Goal: Find specific page/section

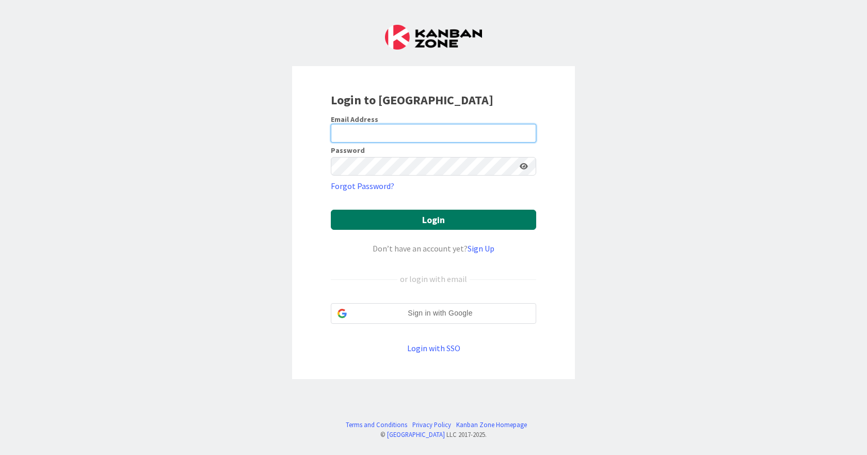
type input "[EMAIL_ADDRESS][DOMAIN_NAME]"
click at [427, 215] on button "Login" at bounding box center [433, 220] width 205 height 20
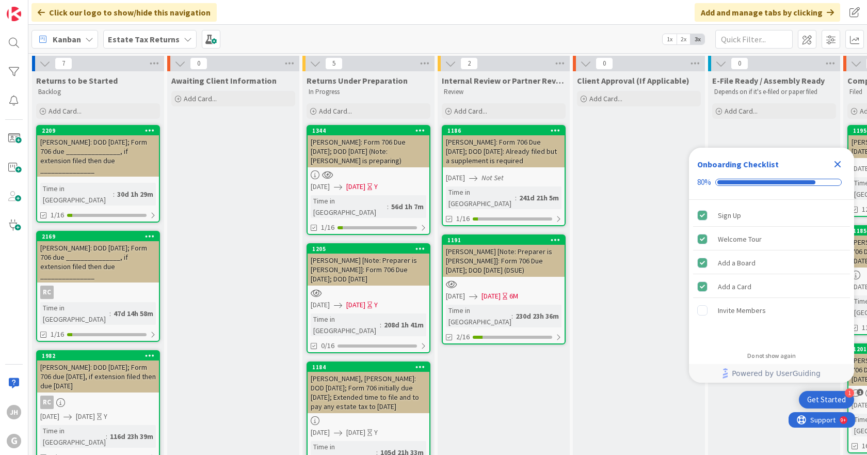
click at [838, 161] on icon "Close Checklist" at bounding box center [838, 164] width 12 height 12
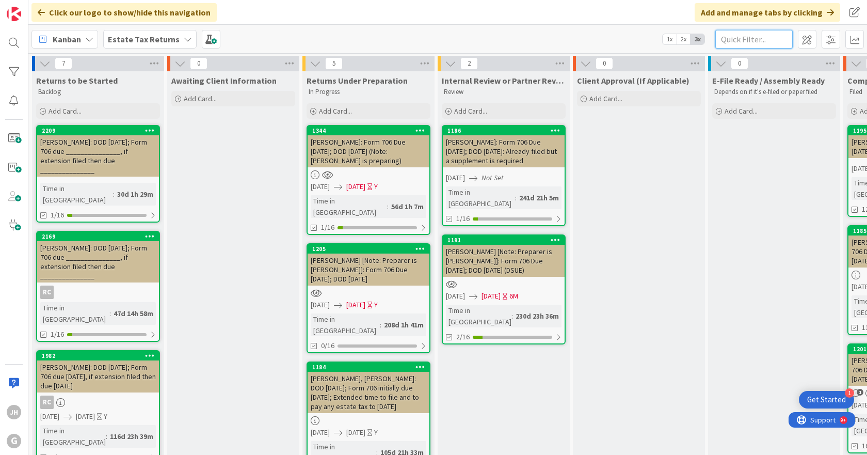
click at [769, 40] on input "text" at bounding box center [753, 39] width 77 height 19
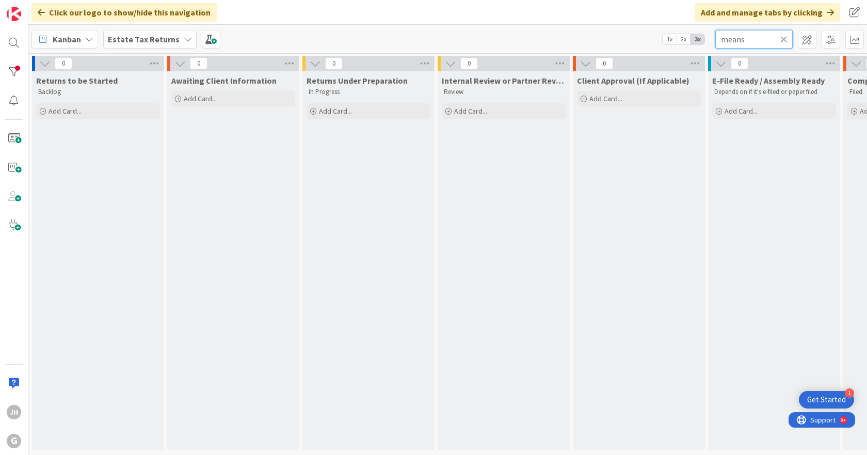
type input "means"
click at [178, 38] on div "Estate Tax Returns" at bounding box center [149, 39] width 93 height 19
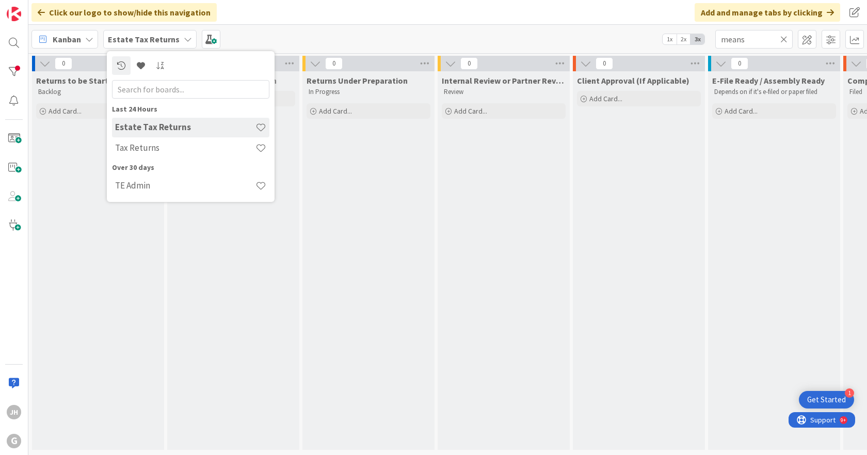
click at [136, 147] on h4 "Tax Returns" at bounding box center [185, 147] width 140 height 10
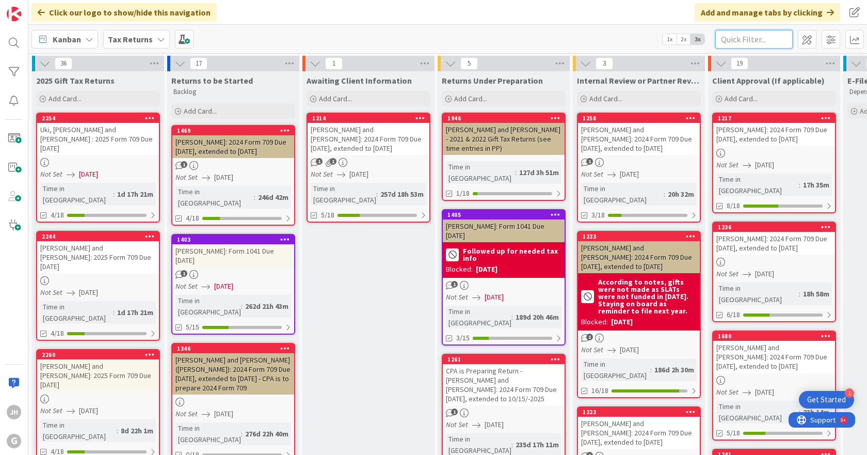
click at [761, 40] on input "text" at bounding box center [753, 39] width 77 height 19
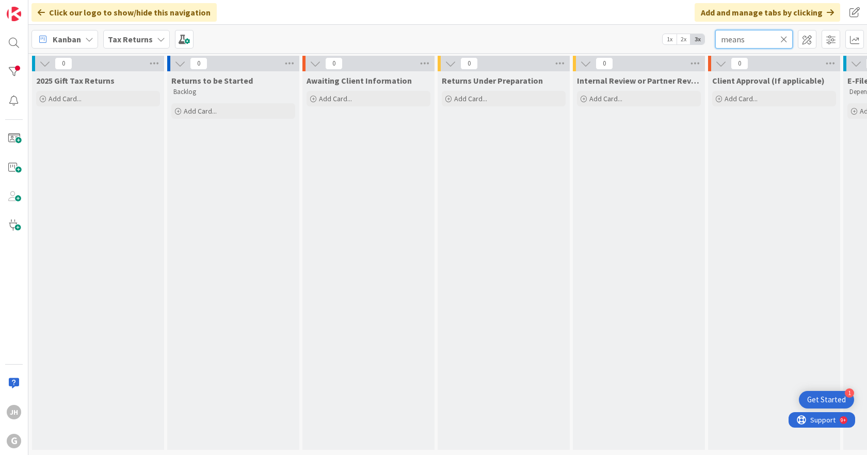
type input "means"
click at [783, 37] on icon at bounding box center [783, 39] width 7 height 9
